Goal: Task Accomplishment & Management: Complete application form

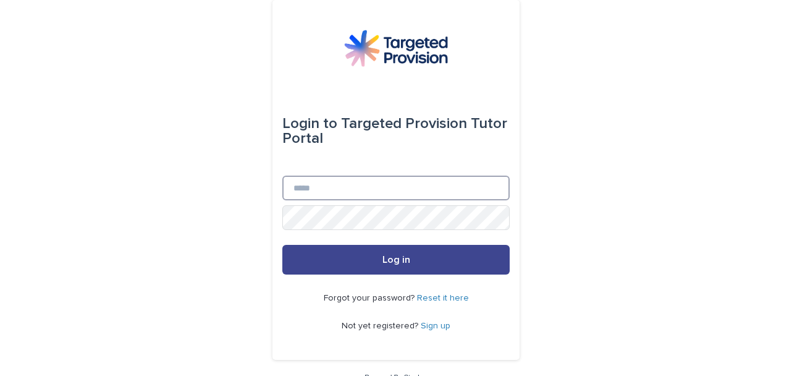
type input "**********"
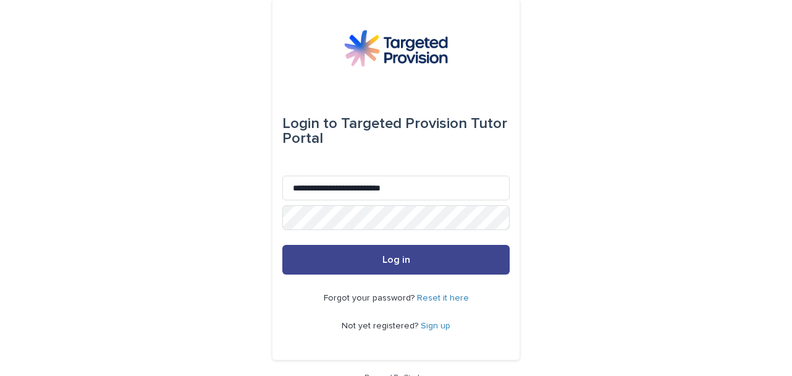
click at [348, 263] on button "Log in" at bounding box center [395, 260] width 227 height 30
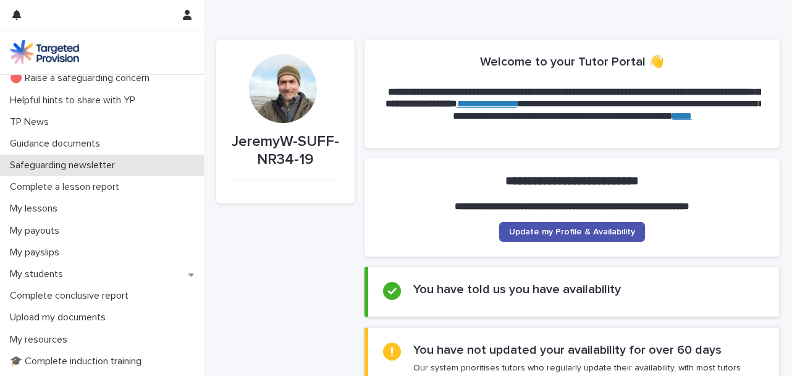
scroll to position [177, 0]
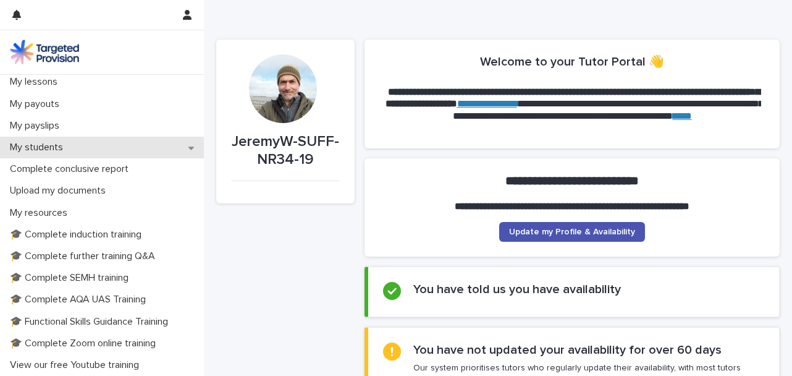
click at [103, 144] on div "My students" at bounding box center [102, 148] width 204 height 22
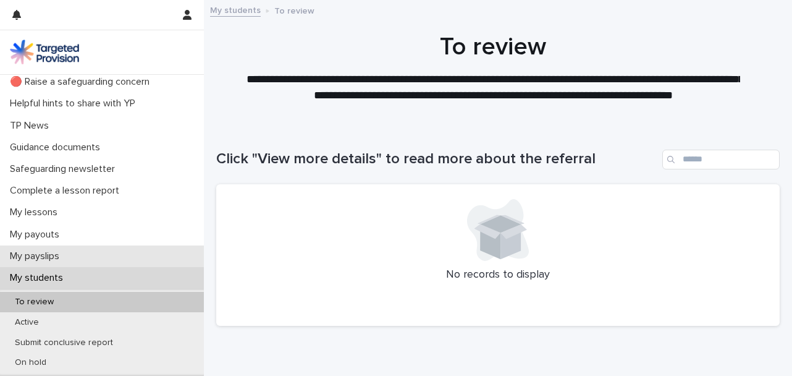
scroll to position [50, 0]
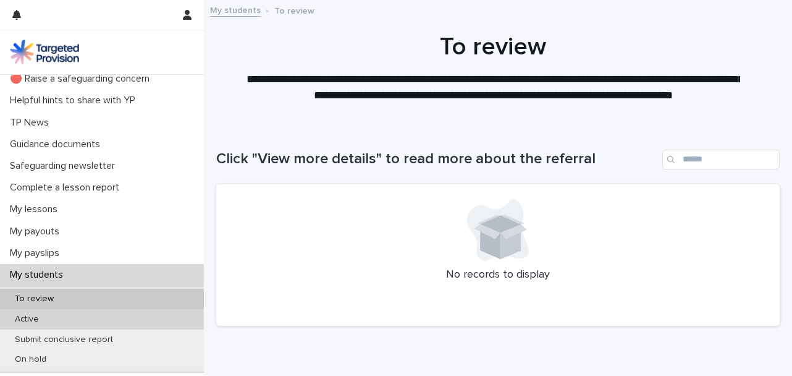
click at [113, 309] on div "Active" at bounding box center [102, 319] width 204 height 20
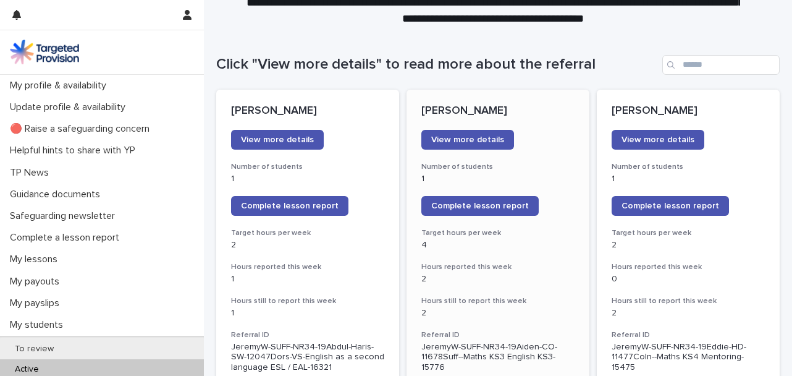
scroll to position [95, 0]
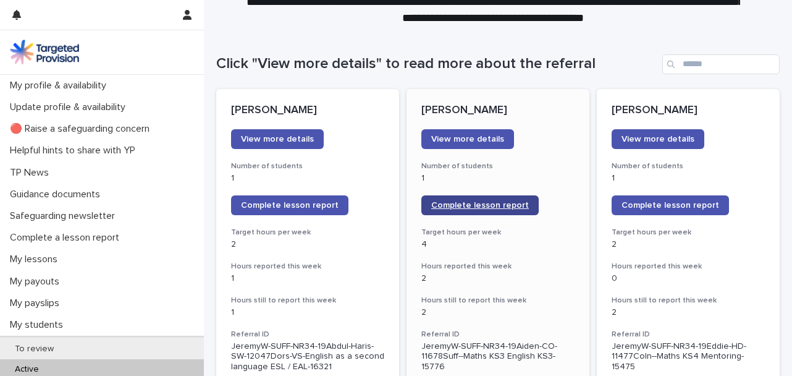
click at [474, 206] on span "Complete lesson report" at bounding box center [480, 205] width 98 height 9
